Goal: Task Accomplishment & Management: Manage account settings

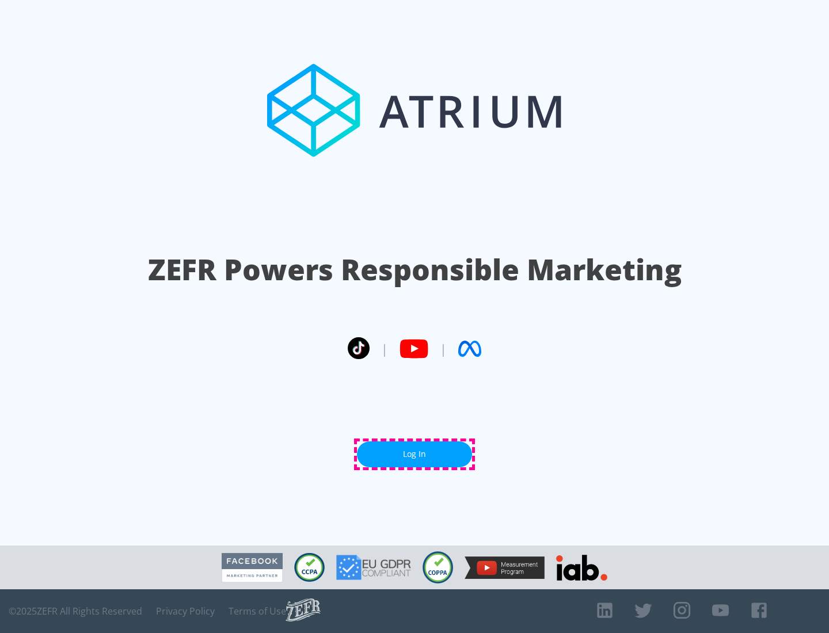
click at [415, 454] on link "Log In" at bounding box center [414, 455] width 115 height 26
